Goal: Navigation & Orientation: Find specific page/section

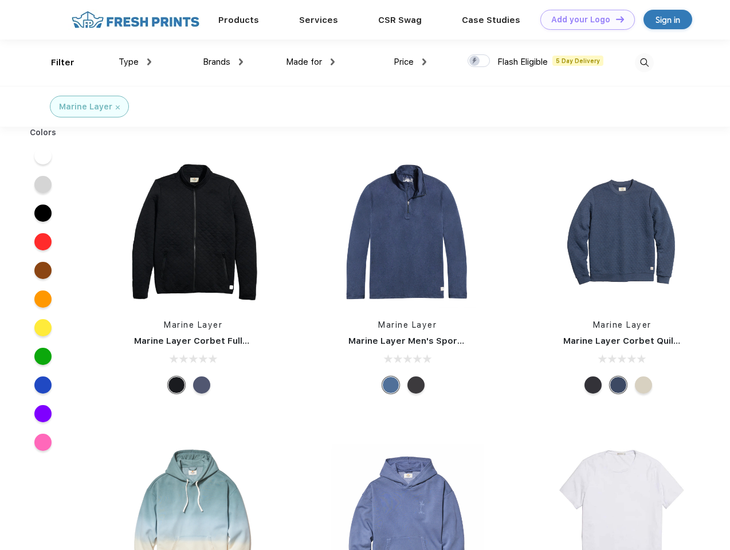
scroll to position [1, 0]
click at [584, 19] on link "Add your Logo Design Tool" at bounding box center [588, 20] width 95 height 20
click at [0, 0] on div "Design Tool" at bounding box center [0, 0] width 0 height 0
click at [615, 19] on link "Add your Logo Design Tool" at bounding box center [588, 20] width 95 height 20
click at [55, 62] on div "Filter" at bounding box center [63, 62] width 24 height 13
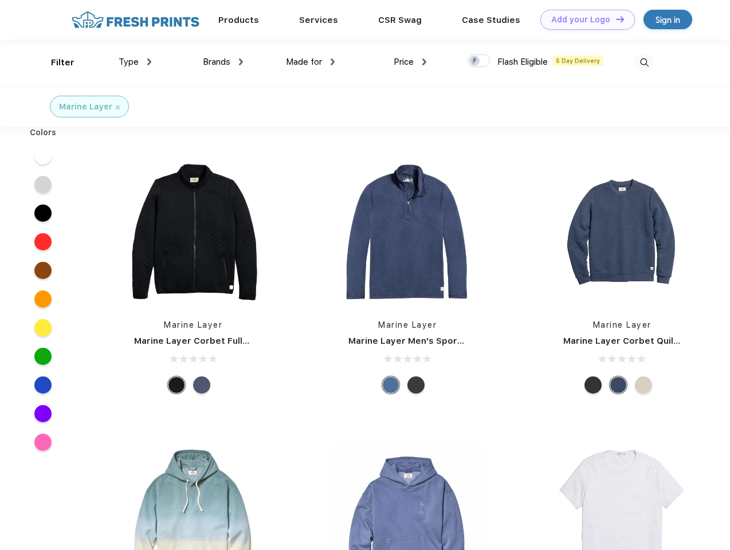
click at [135, 62] on span "Type" at bounding box center [129, 62] width 20 height 10
click at [223, 62] on span "Brands" at bounding box center [217, 62] width 28 height 10
click at [311, 62] on span "Made for" at bounding box center [304, 62] width 36 height 10
click at [410, 62] on span "Price" at bounding box center [404, 62] width 20 height 10
click at [479, 61] on div at bounding box center [479, 60] width 22 height 13
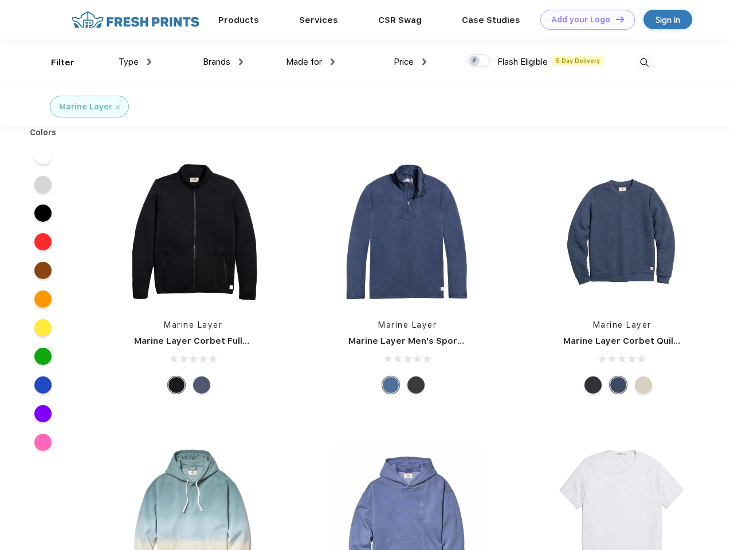
click at [475, 61] on input "checkbox" at bounding box center [471, 57] width 7 height 7
click at [644, 62] on img at bounding box center [644, 62] width 19 height 19
